Goal: Check status: Check status

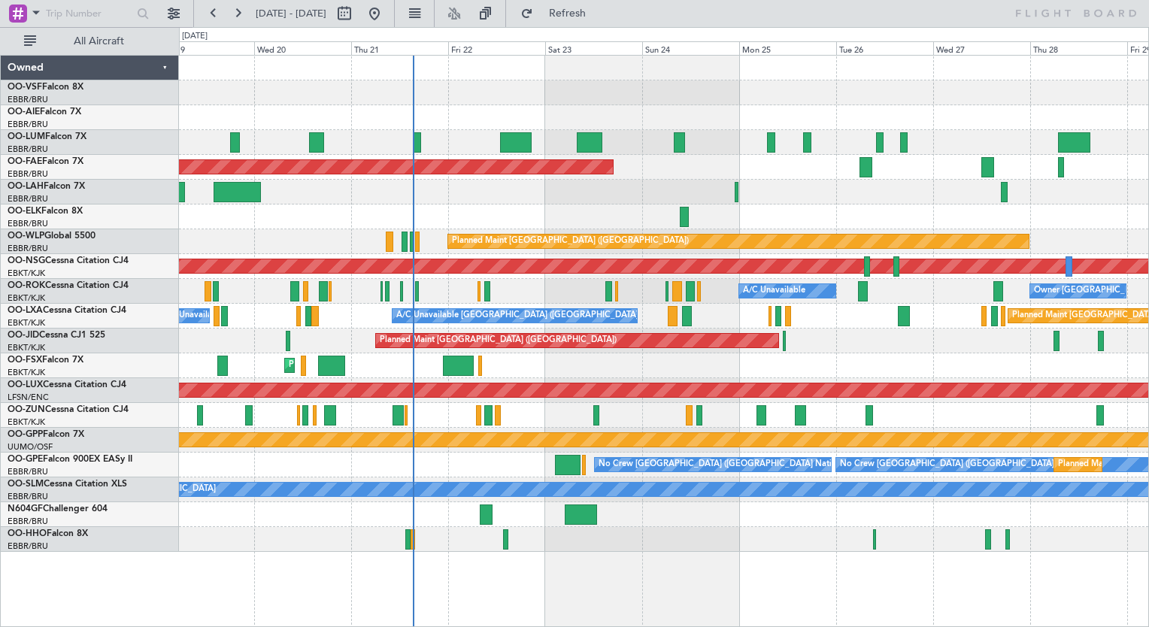
click at [749, 143] on div "Planned Maint Brussels (Brussels National) Planned Maint Brussels (Brussels Nat…" at bounding box center [664, 142] width 970 height 25
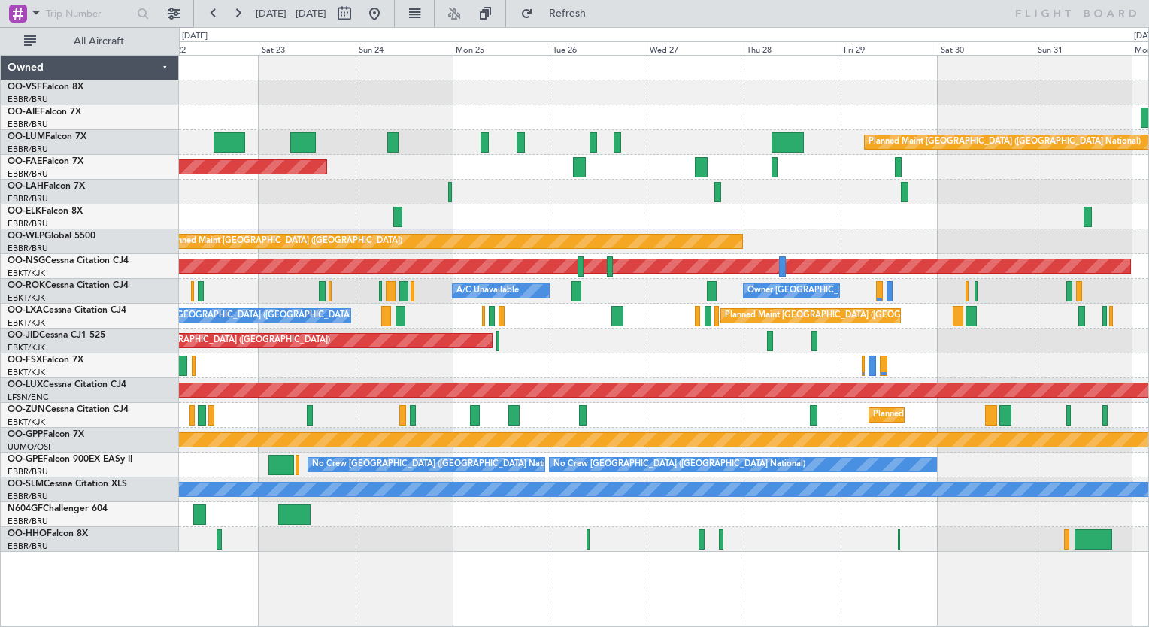
click at [734, 184] on div "Planned Maint London (Farnborough) Planned Maint Brussels (Brussels National) P…" at bounding box center [664, 304] width 970 height 496
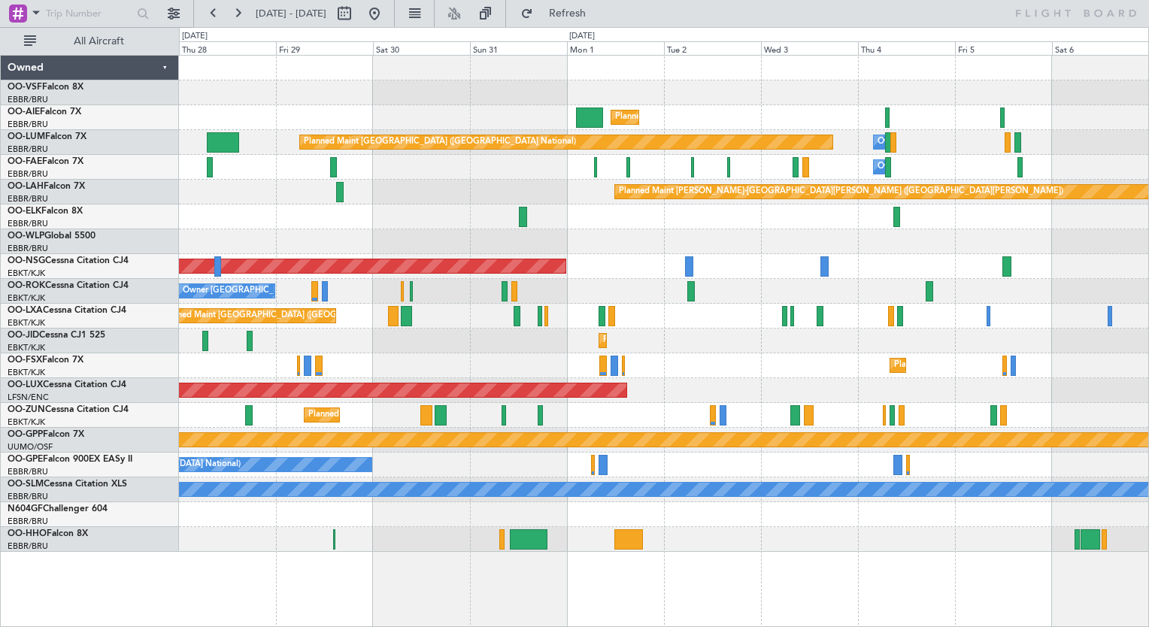
click at [351, 179] on div "Planned Maint London (Farnborough) Planned Maint Brussels (Brussels National) O…" at bounding box center [664, 304] width 970 height 496
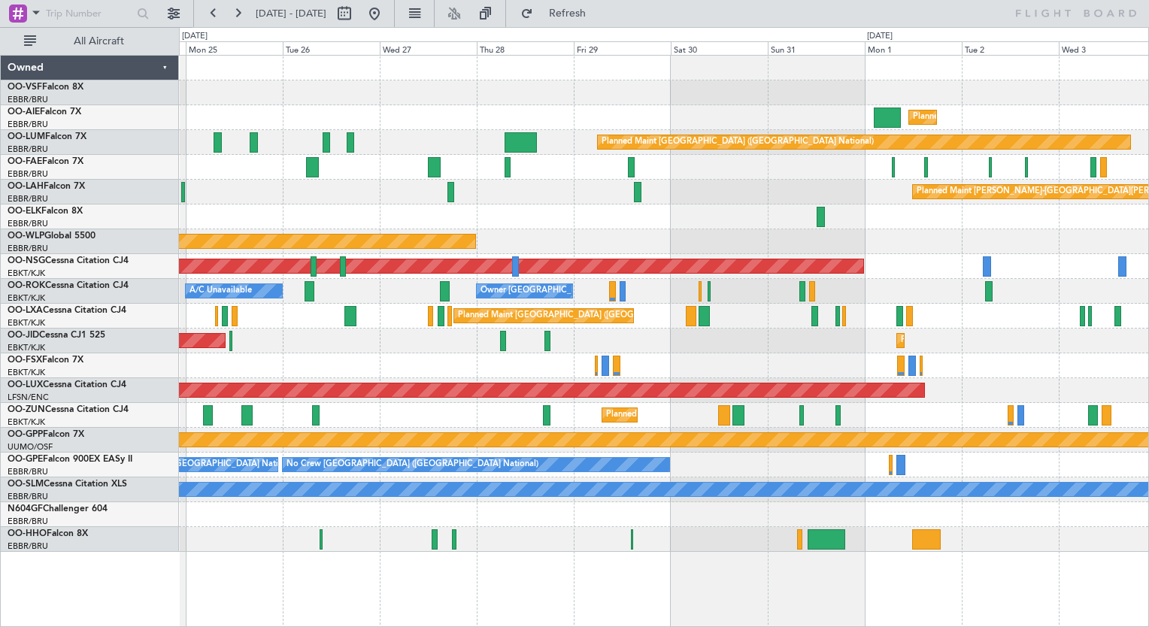
click at [648, 170] on div "Owner Melsbroek Air Base Planned Maint Kortrijk-Wevelgem" at bounding box center [664, 167] width 970 height 25
